Goal: Transaction & Acquisition: Purchase product/service

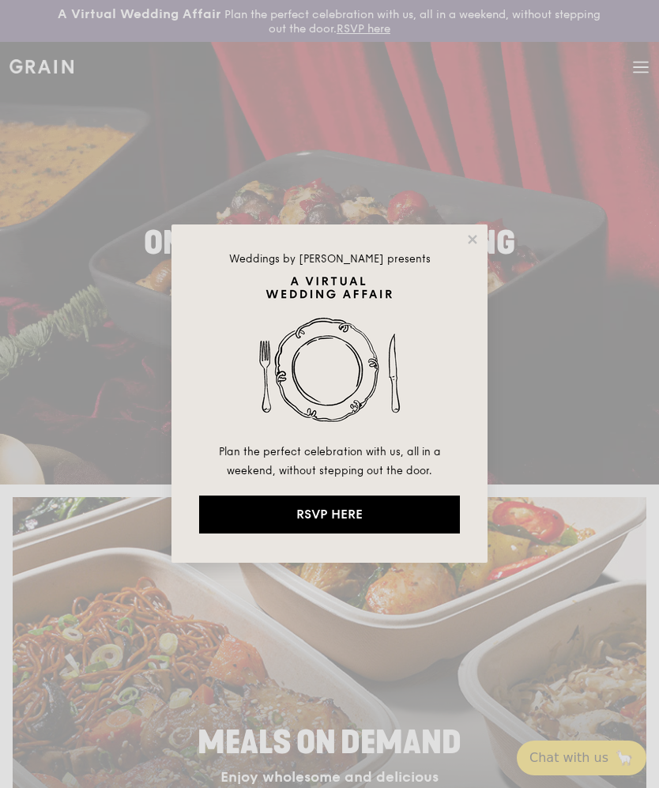
click at [481, 232] on div "Weddings by Grain presents Plan the perfect celebration with us, all in a weeke…" at bounding box center [330, 394] width 316 height 338
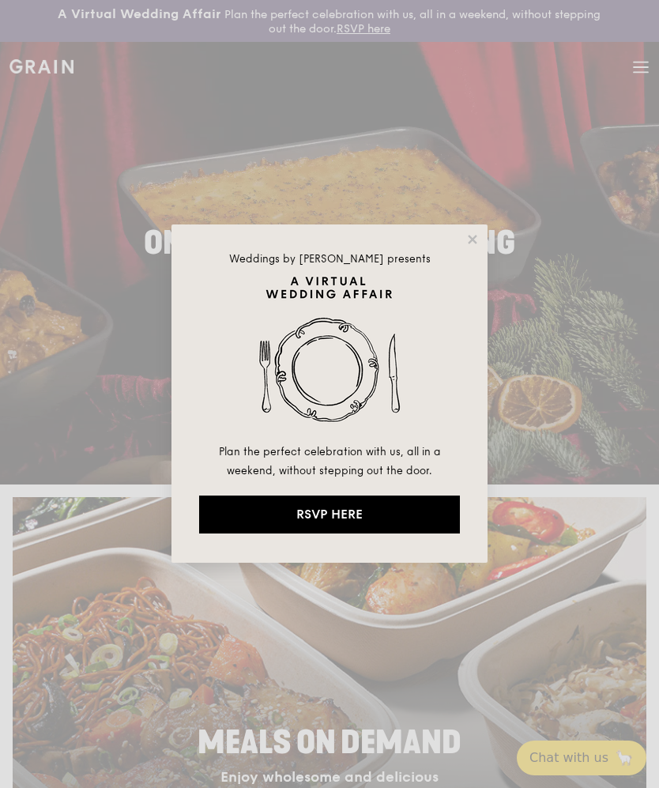
click at [474, 238] on icon at bounding box center [472, 239] width 9 height 9
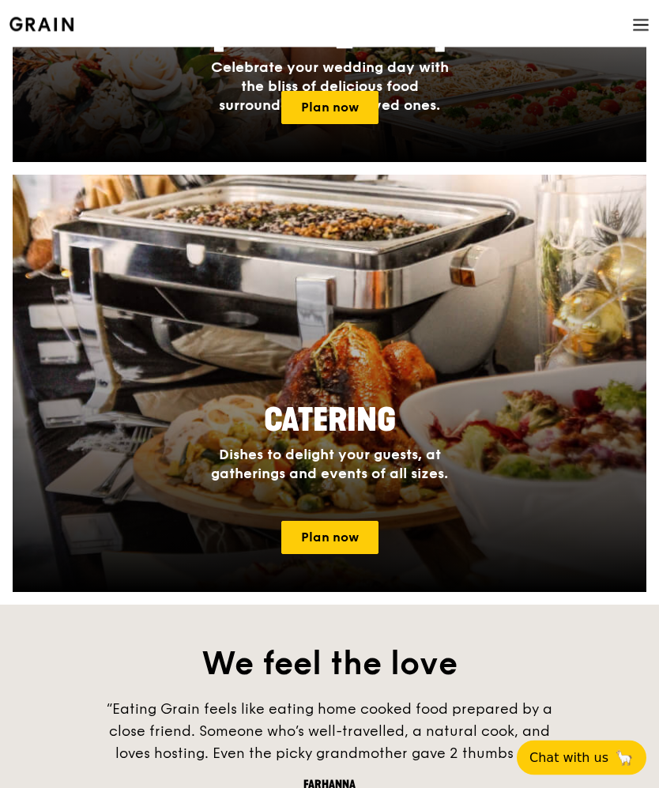
scroll to position [1190, 0]
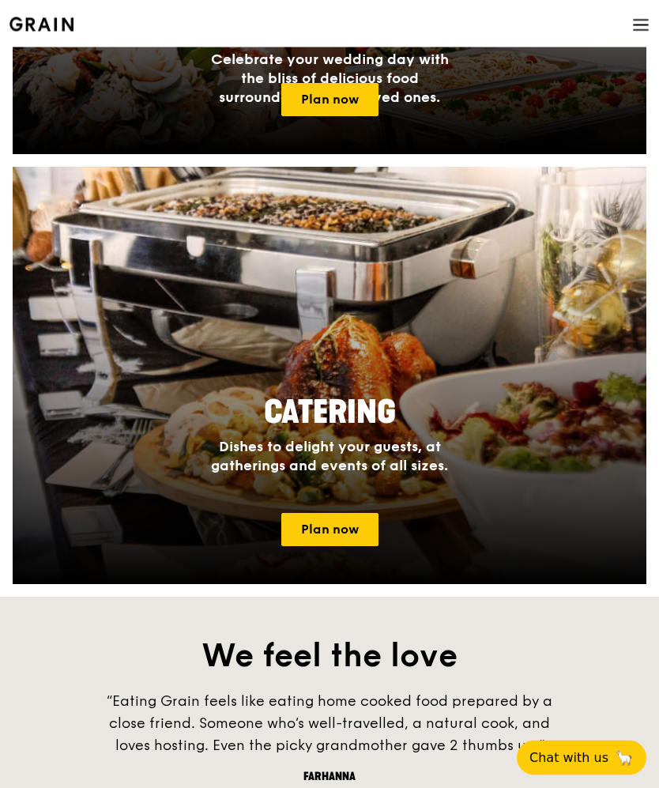
click at [353, 533] on link "Plan now" at bounding box center [329, 530] width 97 height 33
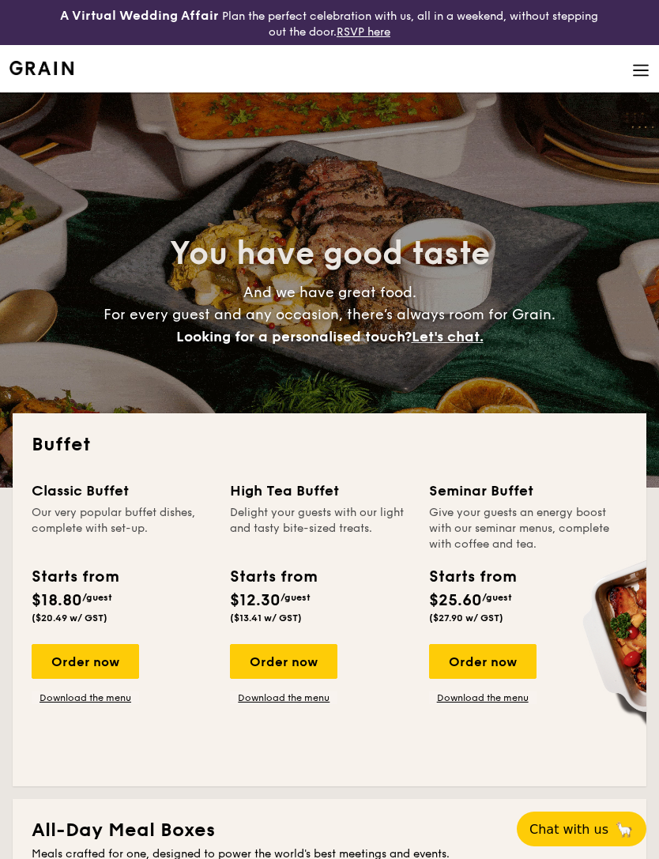
select select
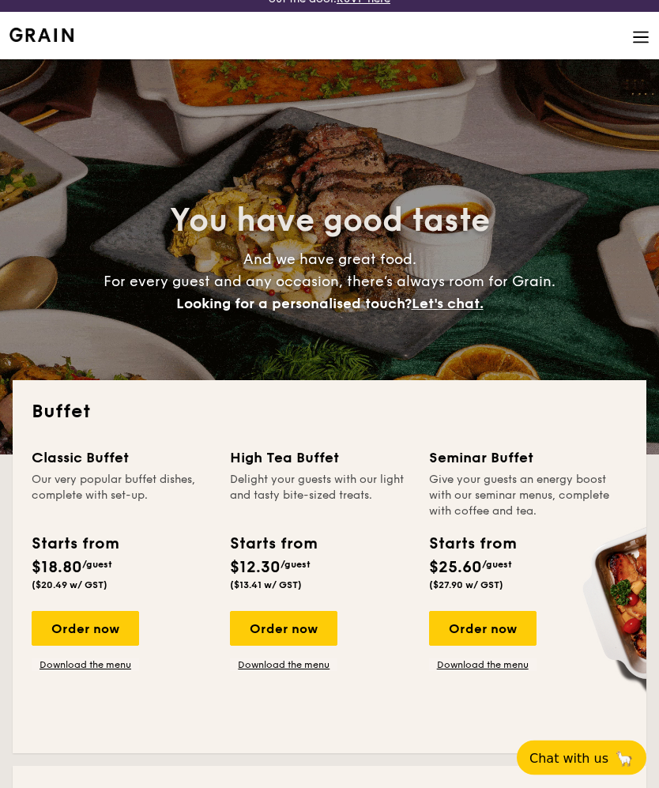
scroll to position [33, 0]
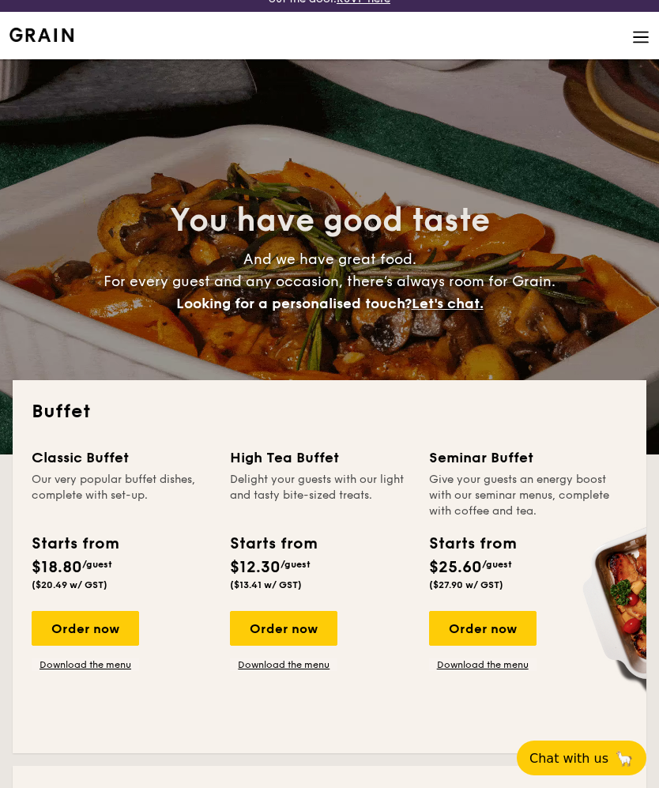
click at [108, 637] on div "Order now" at bounding box center [86, 628] width 108 height 35
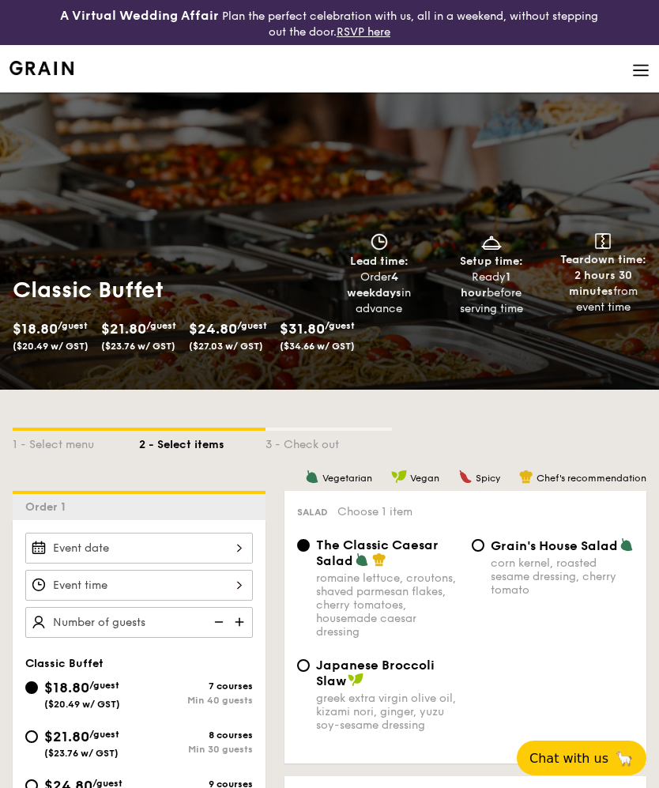
select select
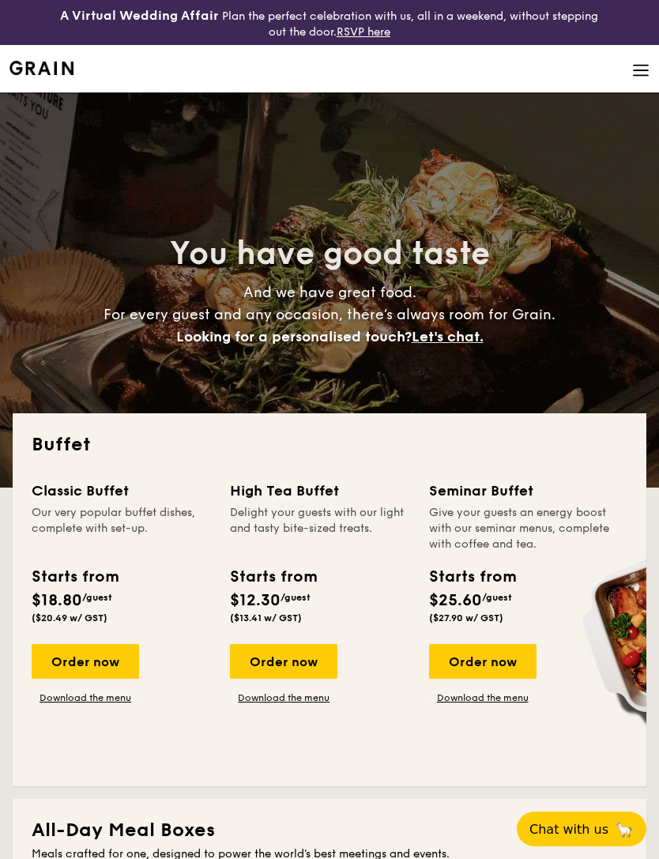
click at [641, 73] on img at bounding box center [640, 70] width 17 height 17
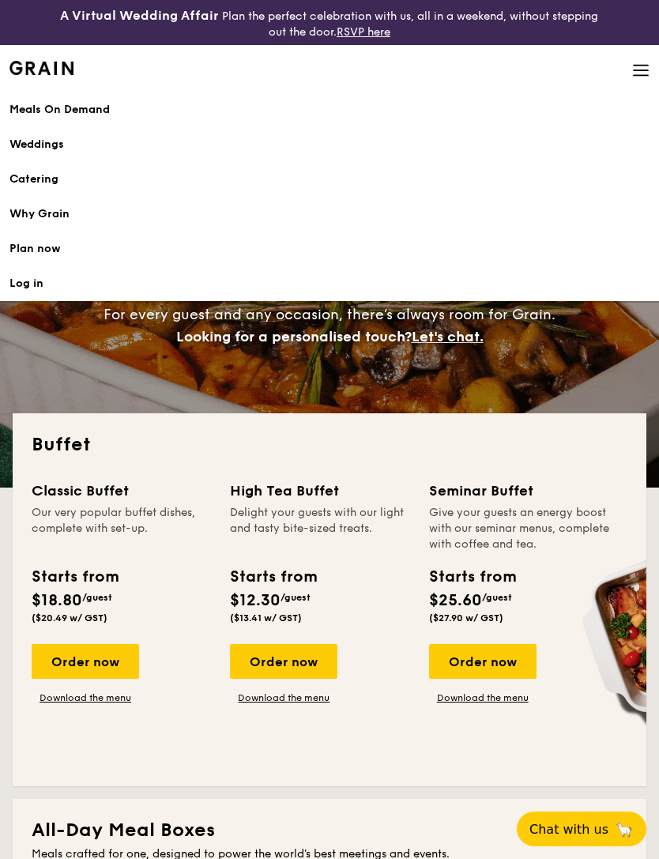
click at [62, 186] on h1 "Catering" at bounding box center [329, 180] width 640 height 16
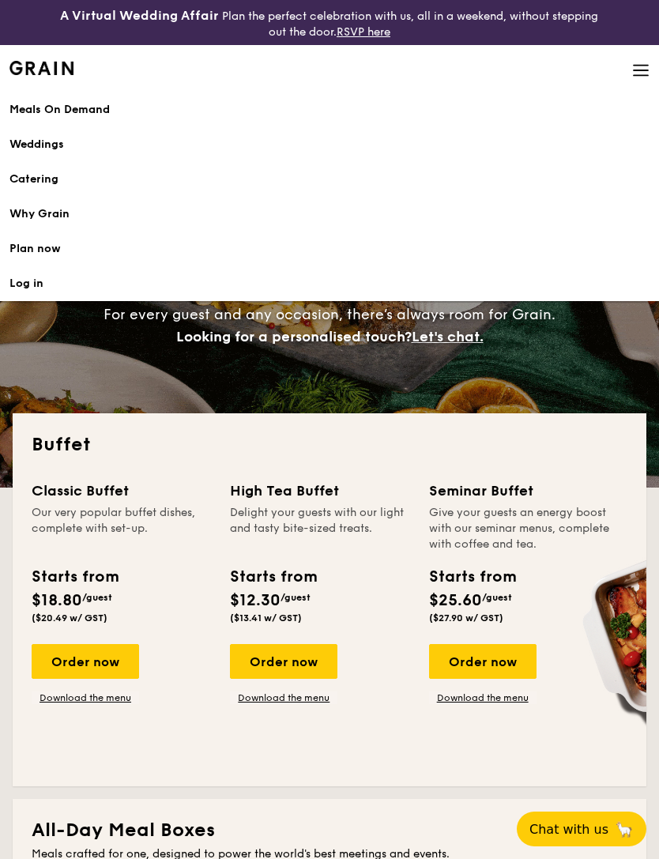
click at [40, 180] on h1 "Catering" at bounding box center [329, 180] width 640 height 16
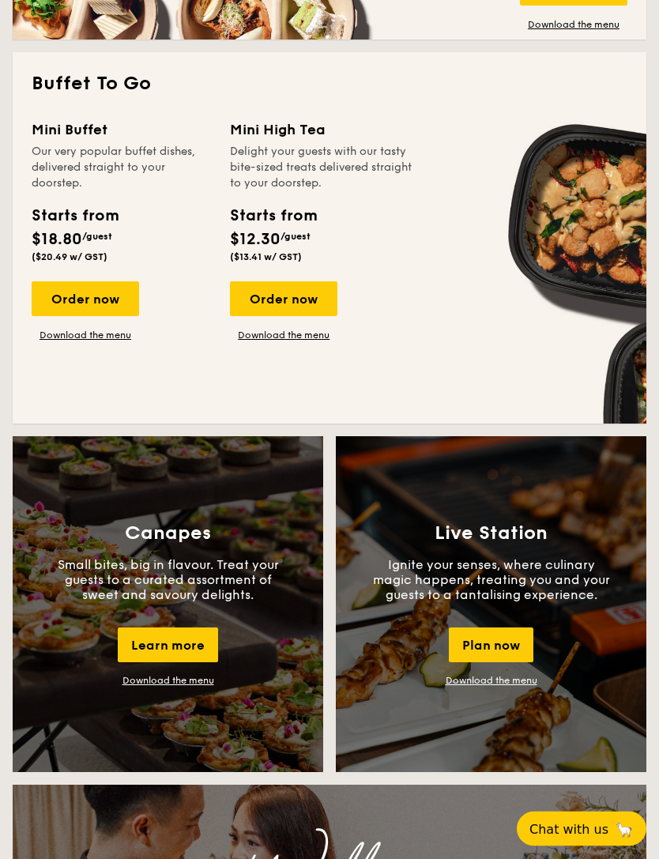
scroll to position [1098, 0]
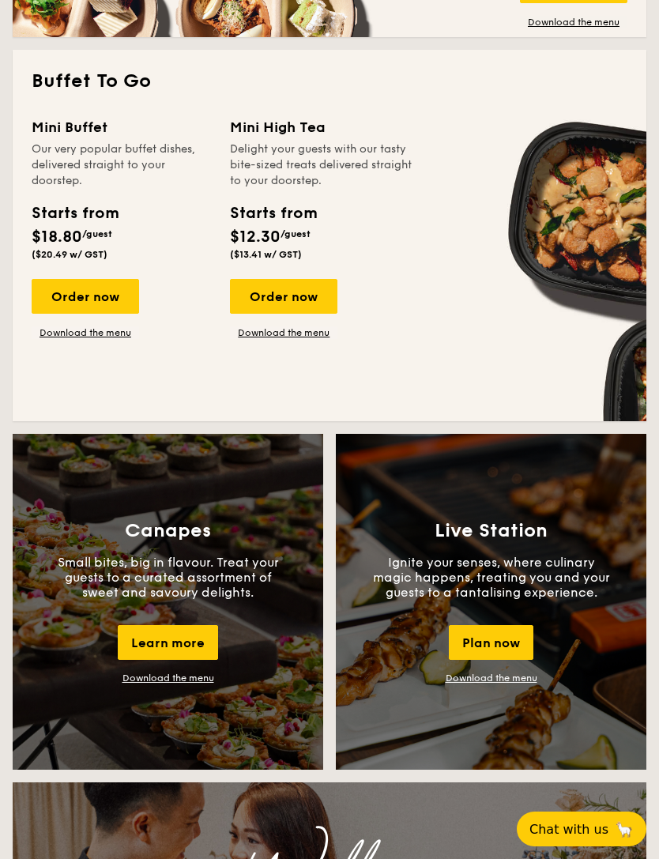
click at [109, 296] on div "Order now" at bounding box center [86, 296] width 108 height 35
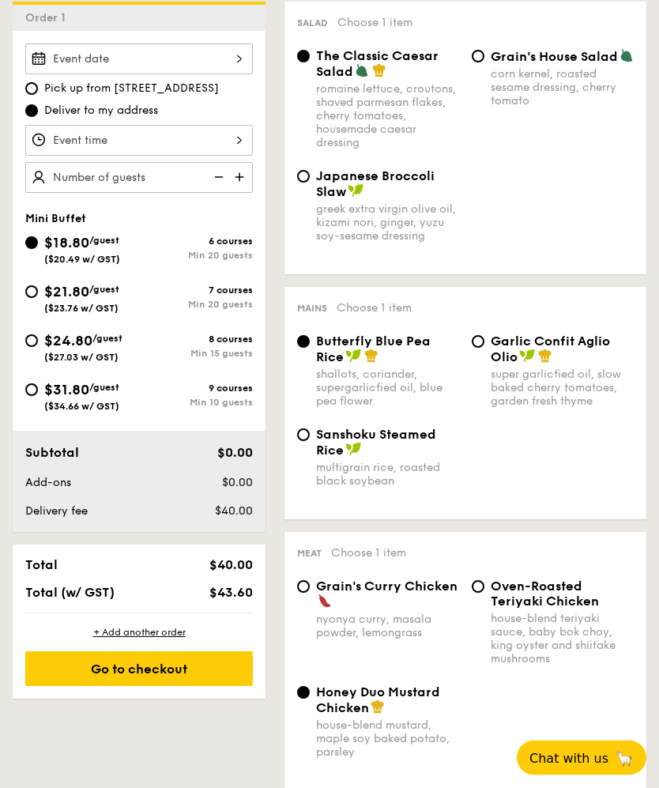
scroll to position [489, 0]
